Goal: Information Seeking & Learning: Learn about a topic

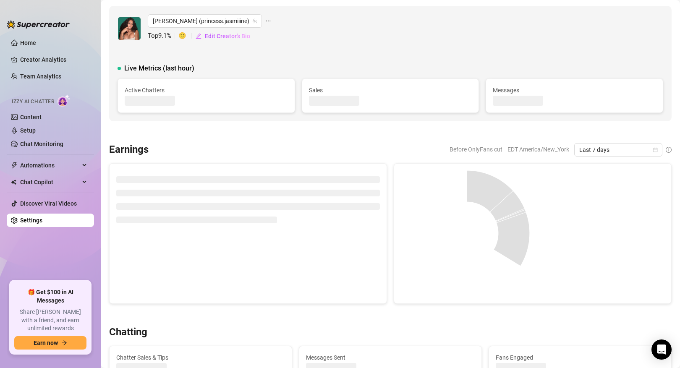
click at [61, 74] on link "Team Analytics" at bounding box center [40, 76] width 41 height 7
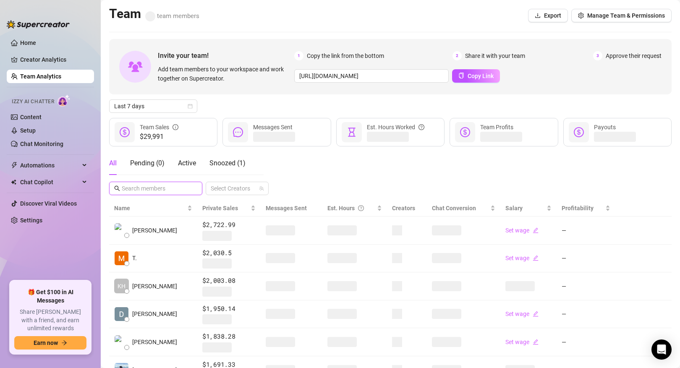
click at [151, 189] on input "text" at bounding box center [156, 188] width 69 height 9
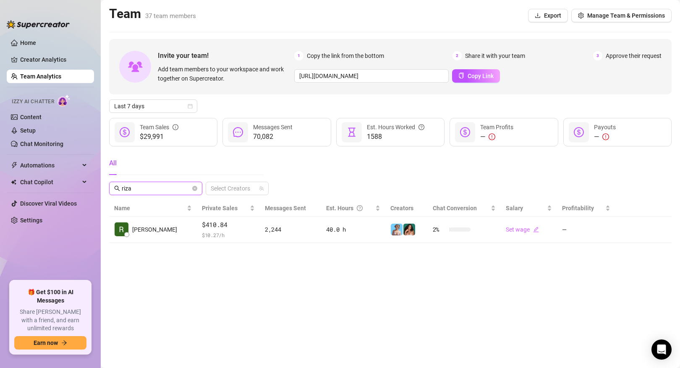
type input "riza"
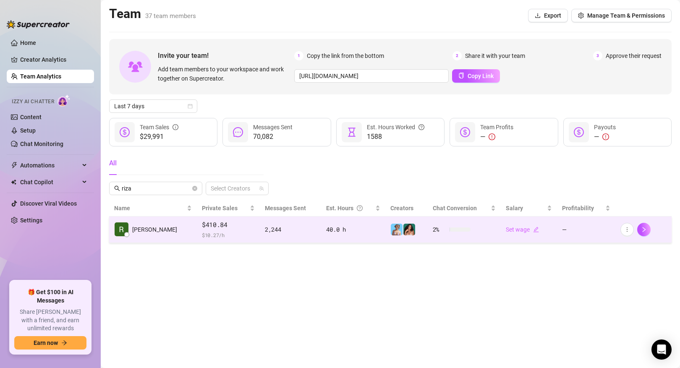
click at [160, 227] on td "[PERSON_NAME]" at bounding box center [153, 230] width 88 height 26
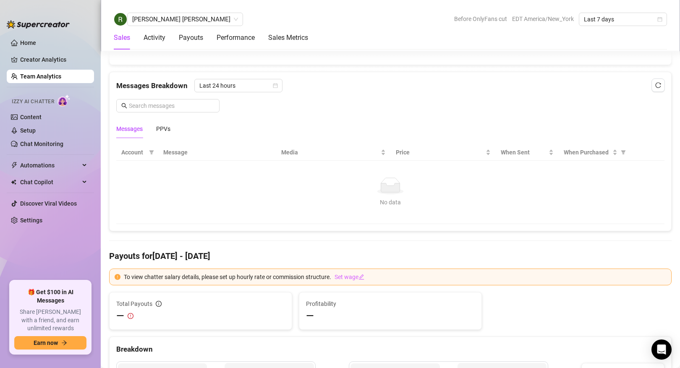
scroll to position [527, 0]
click at [238, 82] on span "Last 24 hours" at bounding box center [238, 85] width 78 height 13
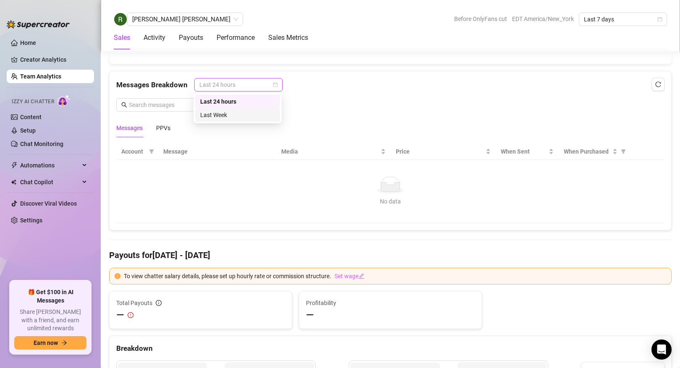
click at [237, 112] on div "Last Week" at bounding box center [237, 114] width 75 height 9
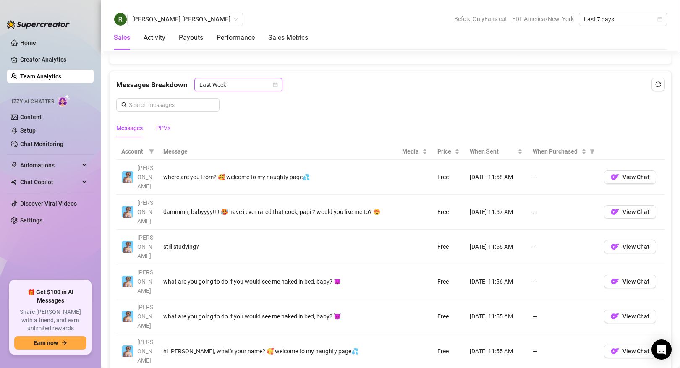
click at [168, 127] on div "PPVs" at bounding box center [163, 127] width 14 height 9
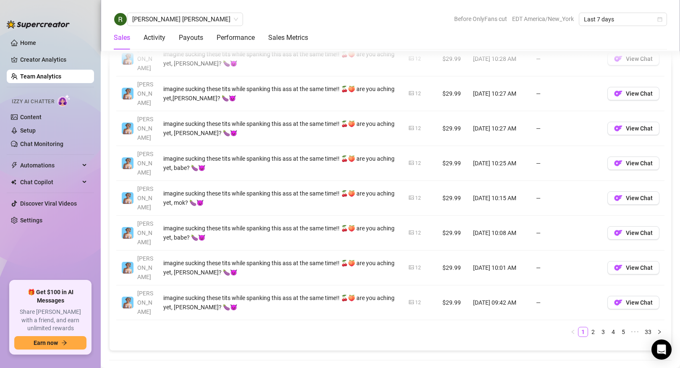
scroll to position [673, 0]
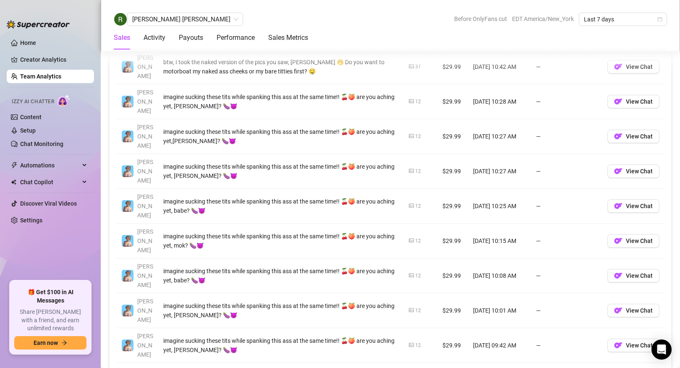
click at [646, 368] on link "33" at bounding box center [648, 374] width 12 height 9
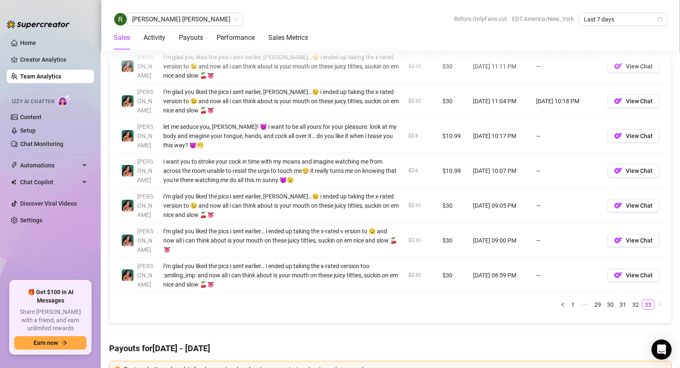
scroll to position [686, 0]
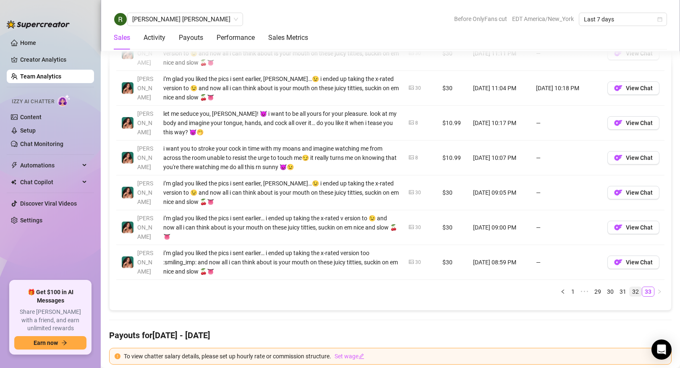
click at [634, 288] on link "32" at bounding box center [636, 291] width 12 height 9
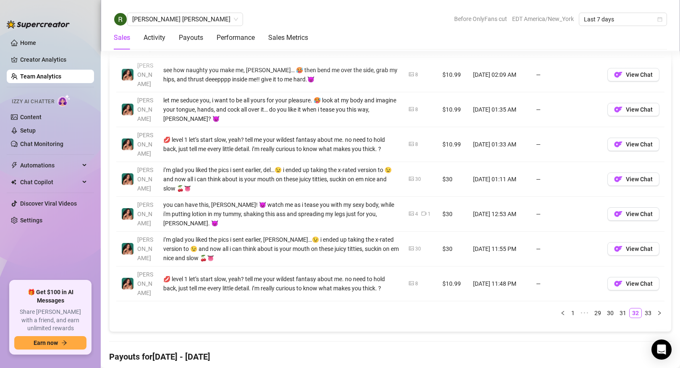
scroll to position [759, 0]
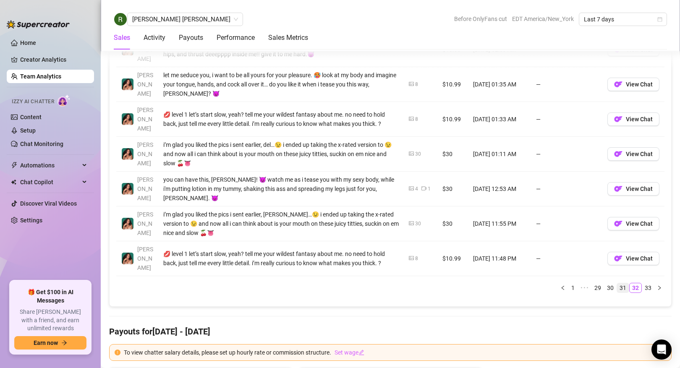
click at [619, 283] on link "31" at bounding box center [623, 287] width 12 height 9
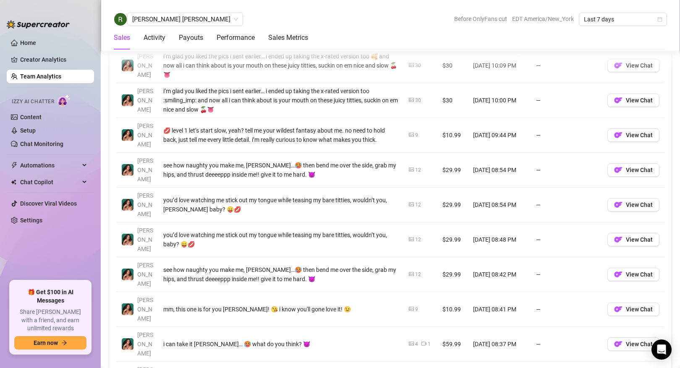
scroll to position [640, 0]
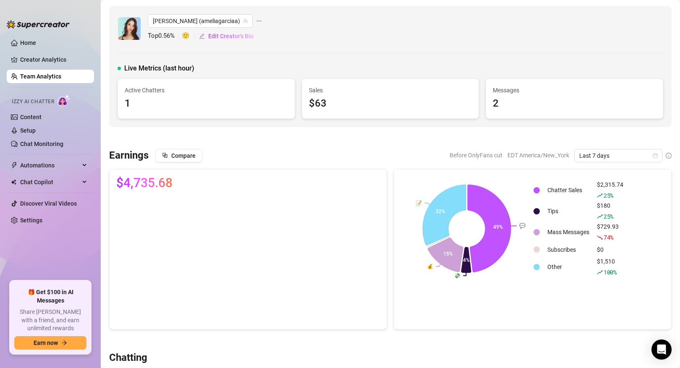
click at [61, 74] on link "Team Analytics" at bounding box center [40, 76] width 41 height 7
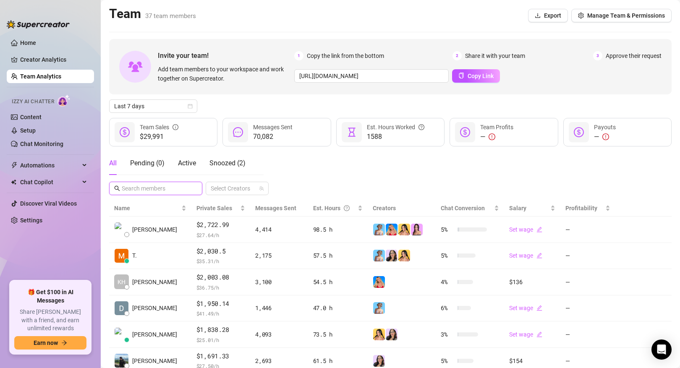
click at [168, 189] on input "text" at bounding box center [156, 188] width 69 height 9
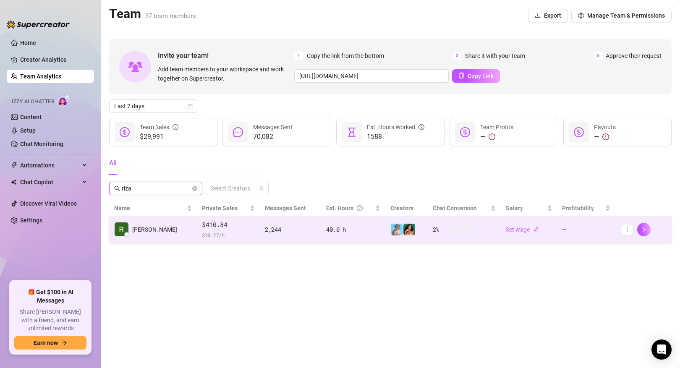
type input "riza"
click at [265, 233] on div "2,244" at bounding box center [290, 229] width 51 height 9
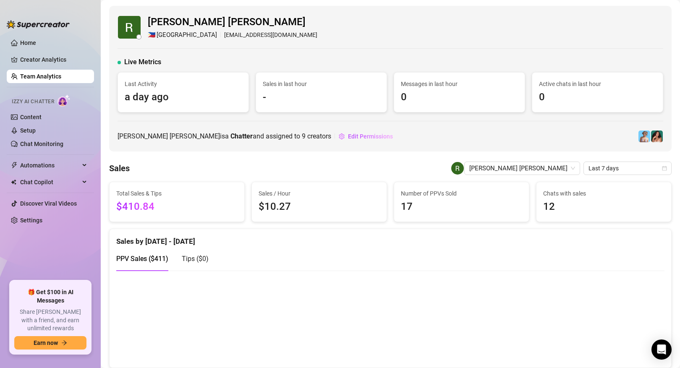
click at [392, 216] on div "Number of PPVs Sold 17" at bounding box center [461, 202] width 142 height 40
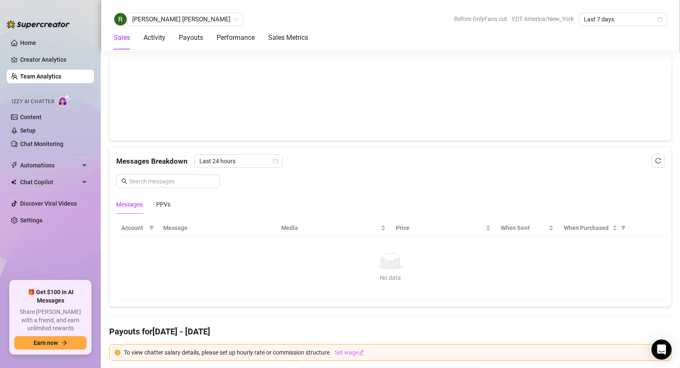
scroll to position [463, 0]
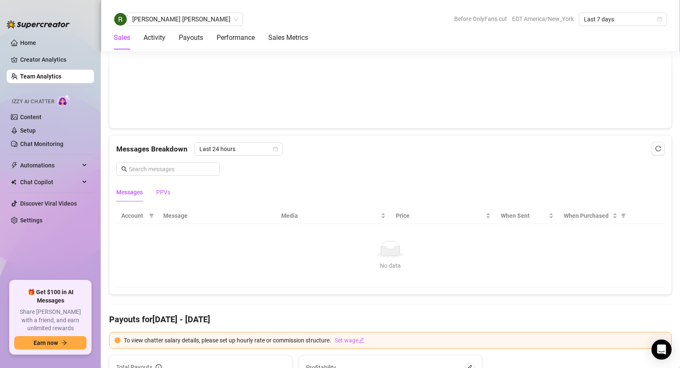
click at [170, 195] on div "PPVs" at bounding box center [163, 192] width 14 height 9
click at [279, 149] on div "Last 24 hours" at bounding box center [238, 148] width 88 height 13
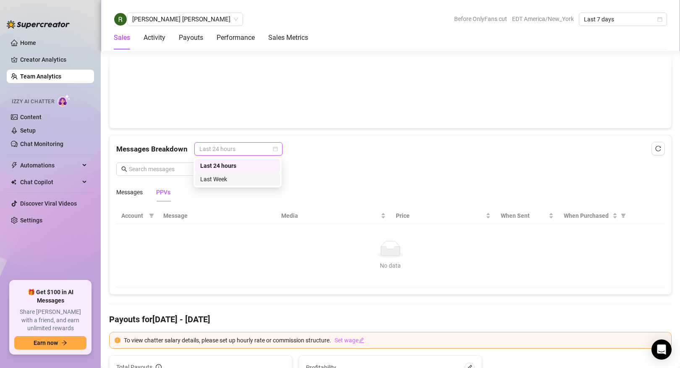
click at [238, 175] on div "Last Week" at bounding box center [237, 179] width 75 height 9
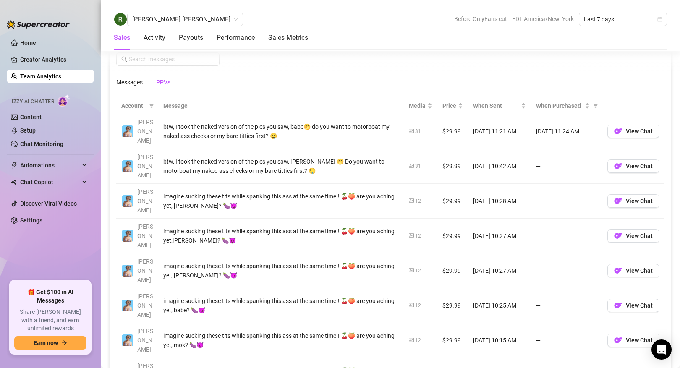
scroll to position [609, 0]
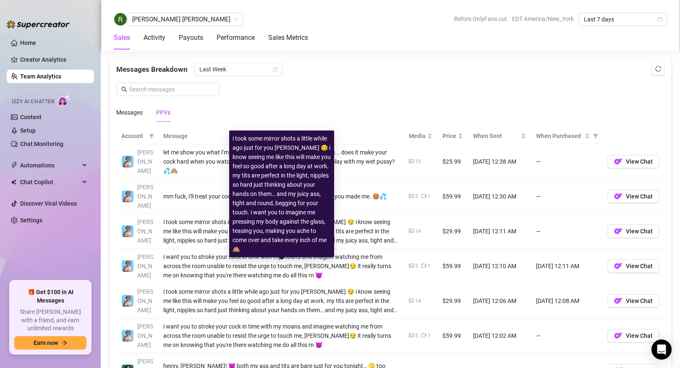
scroll to position [505, 0]
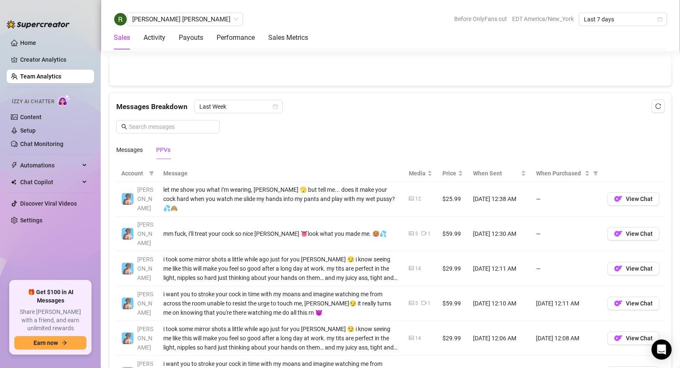
click at [58, 78] on link "Team Analytics" at bounding box center [40, 76] width 41 height 7
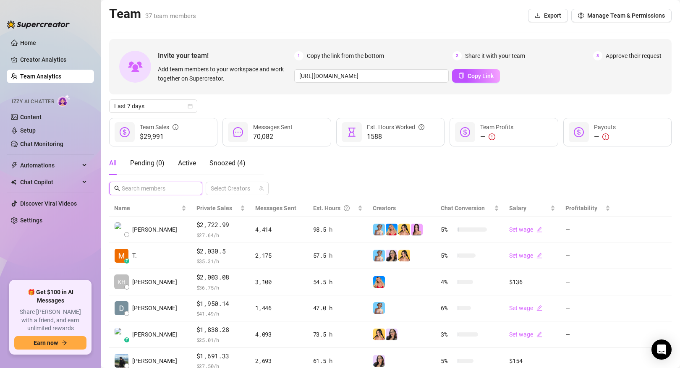
click at [159, 186] on input "text" at bounding box center [156, 188] width 69 height 9
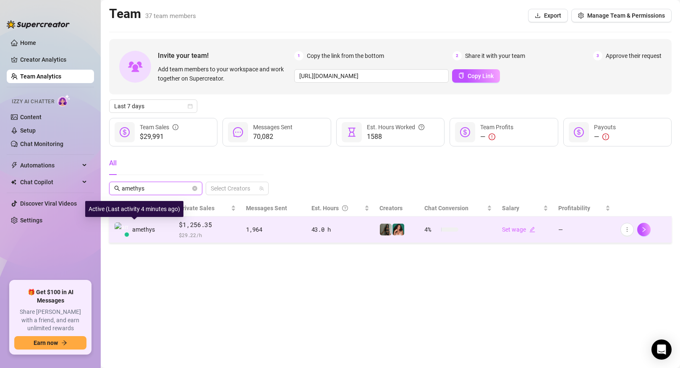
type input "amethys"
click at [143, 226] on span "amethys" at bounding box center [143, 229] width 23 height 9
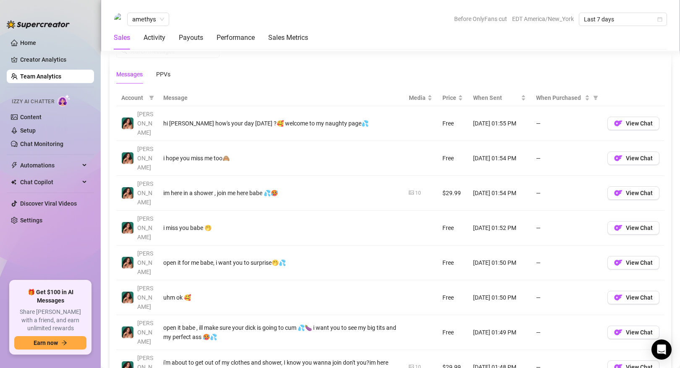
scroll to position [574, 0]
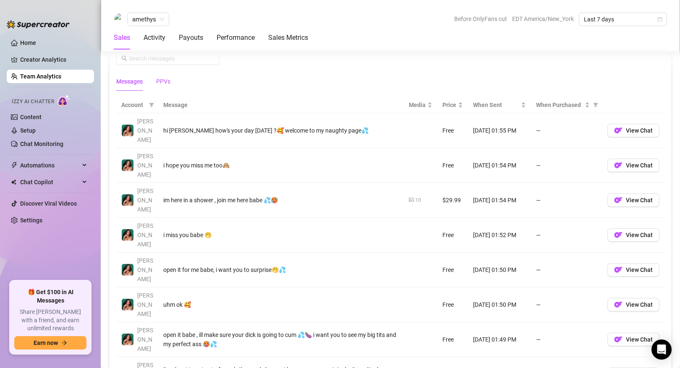
click at [163, 79] on div "PPVs" at bounding box center [163, 81] width 14 height 9
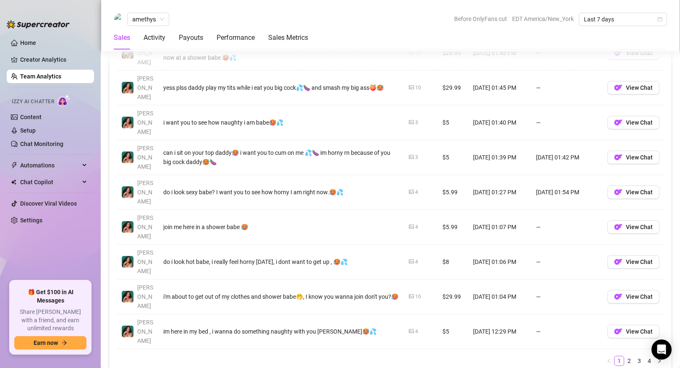
scroll to position [655, 0]
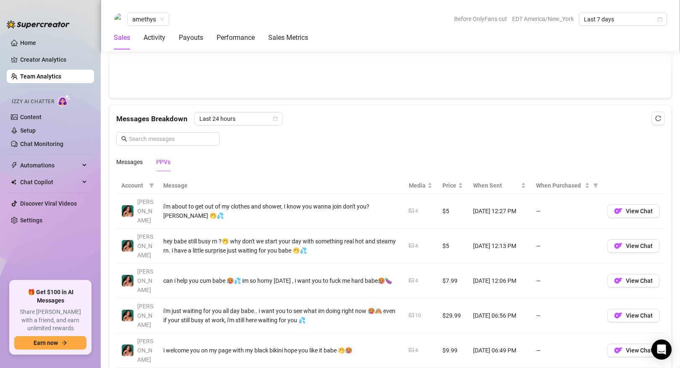
scroll to position [665, 0]
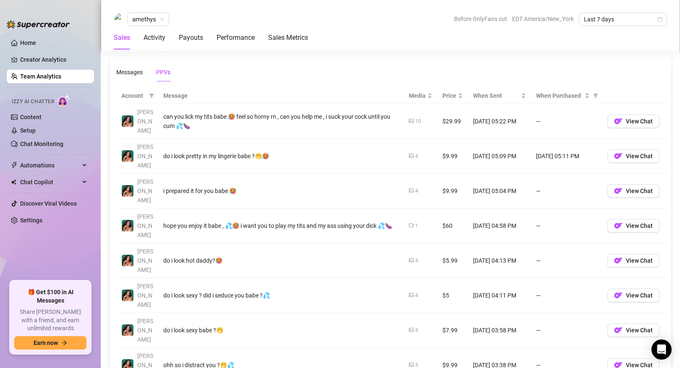
scroll to position [590, 0]
